Goal: Information Seeking & Learning: Find specific page/section

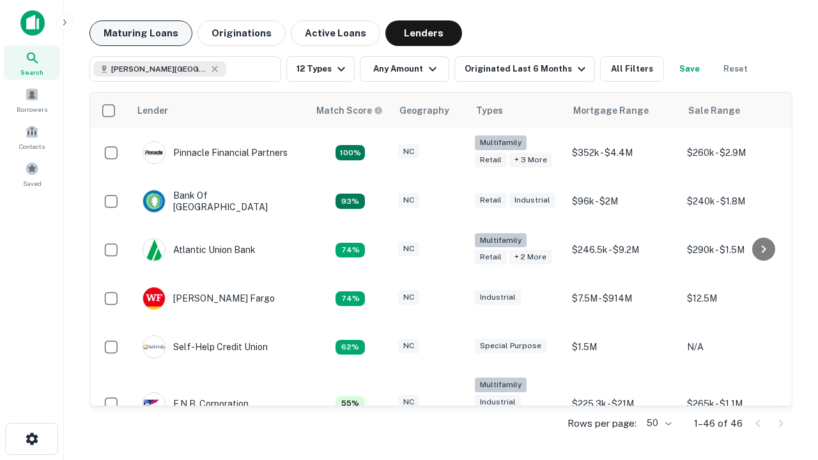
click at [141, 33] on button "Maturing Loans" at bounding box center [140, 33] width 103 height 26
